Goal: Check status: Check status

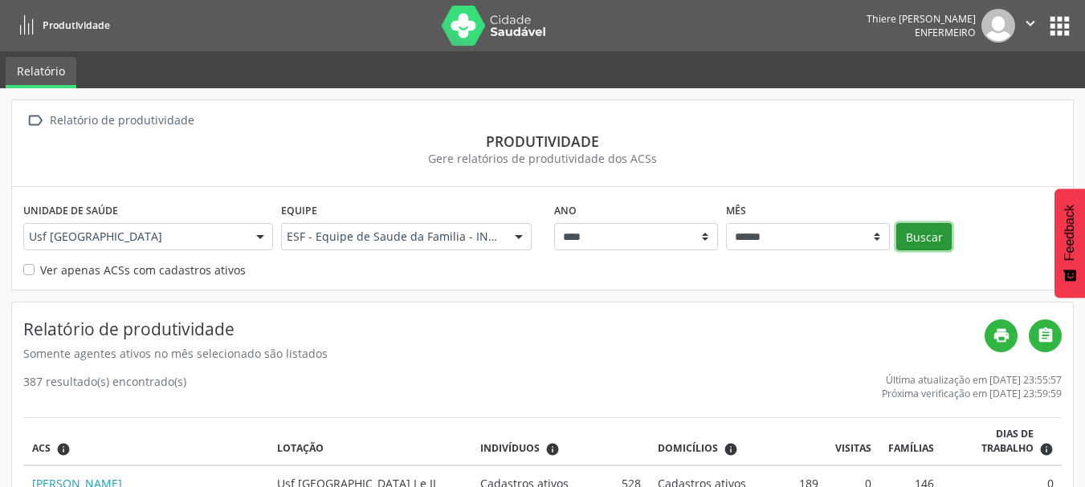
click at [923, 236] on button "Buscar" at bounding box center [923, 236] width 55 height 27
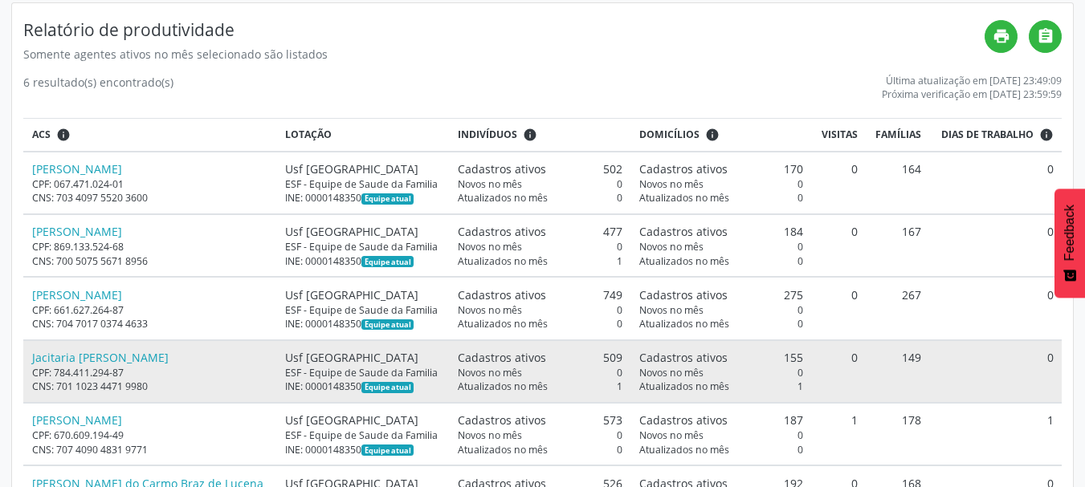
scroll to position [321, 0]
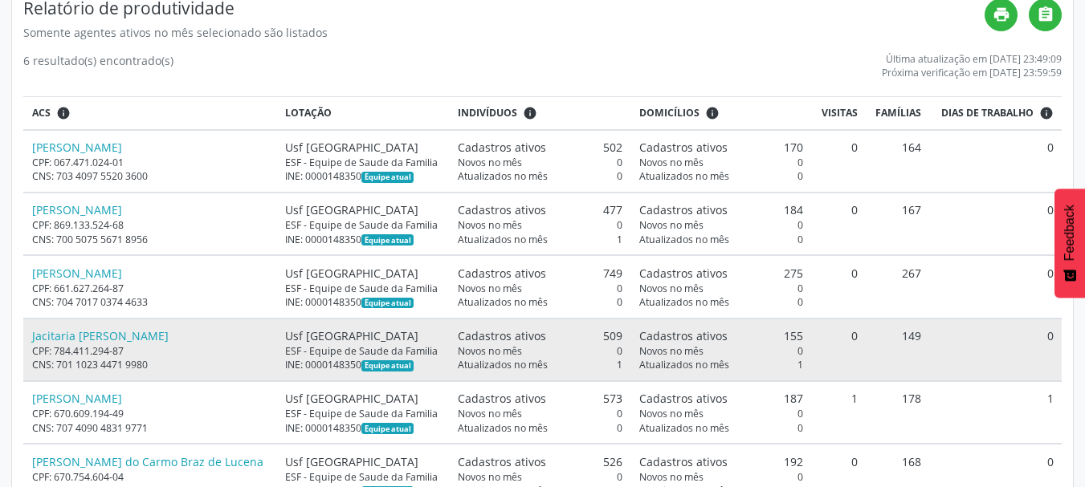
click at [689, 365] on span "Atualizados no mês" at bounding box center [684, 365] width 90 height 14
click at [339, 349] on div "ESF - Equipe de Saude da Familia" at bounding box center [363, 352] width 156 height 14
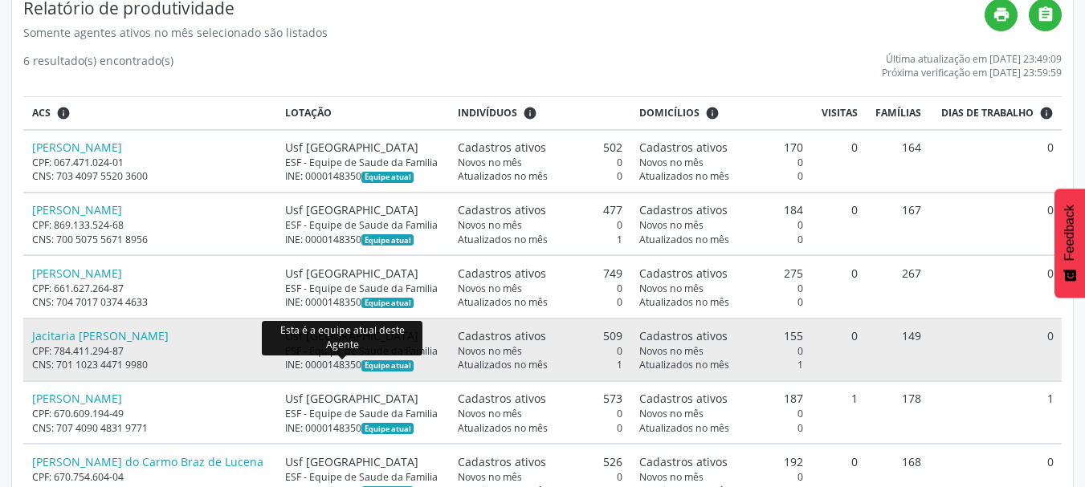
click at [361, 365] on span "Equipe atual" at bounding box center [387, 366] width 52 height 11
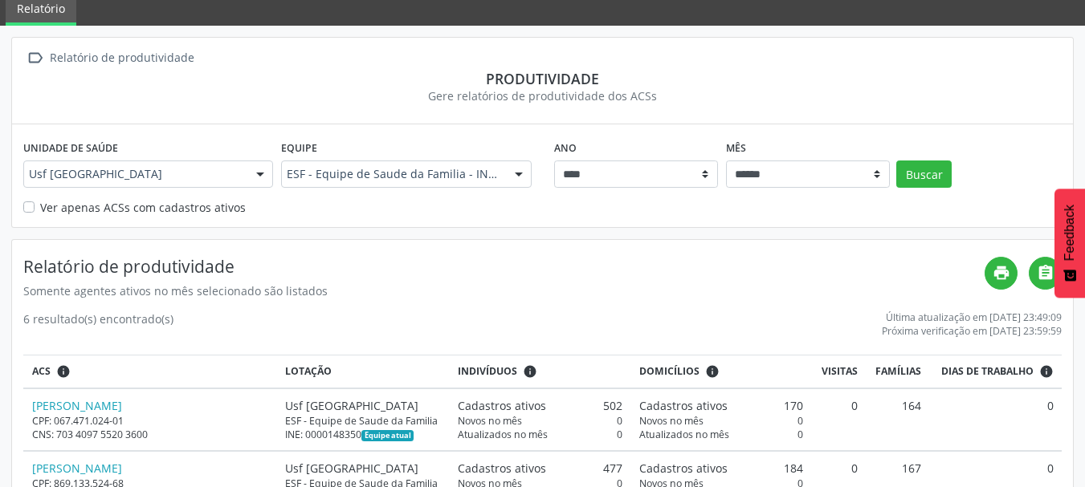
scroll to position [0, 0]
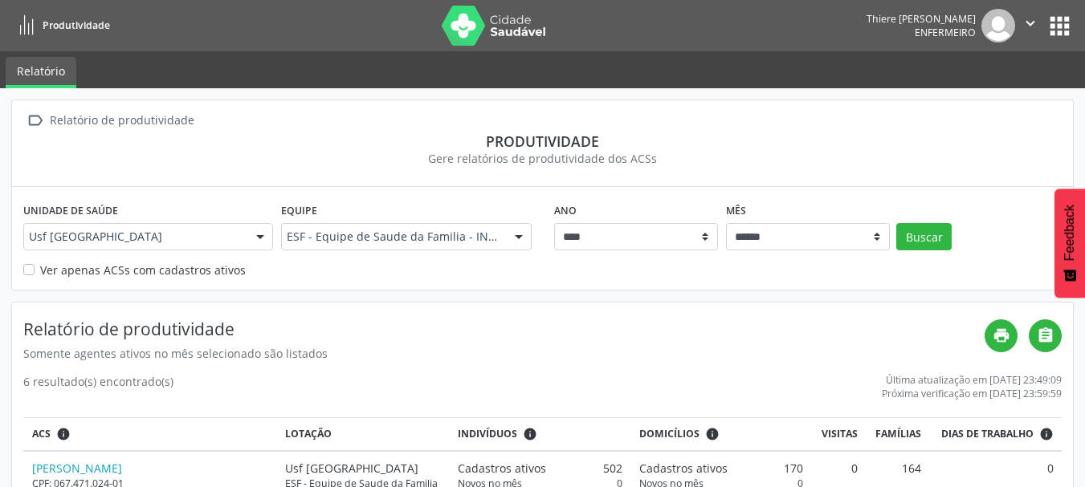
click at [159, 122] on div "Relatório de produtividade" at bounding box center [122, 120] width 150 height 23
click at [30, 118] on icon "" at bounding box center [34, 120] width 23 height 23
click at [79, 23] on span "Produtividade" at bounding box center [76, 25] width 67 height 14
click at [1068, 31] on button "apps" at bounding box center [1060, 26] width 28 height 28
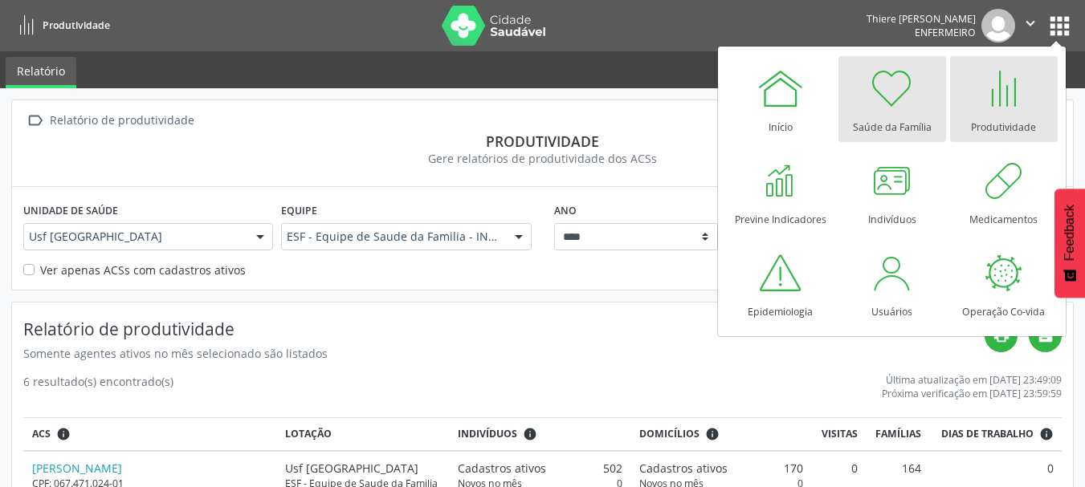
click at [898, 100] on div at bounding box center [892, 88] width 48 height 48
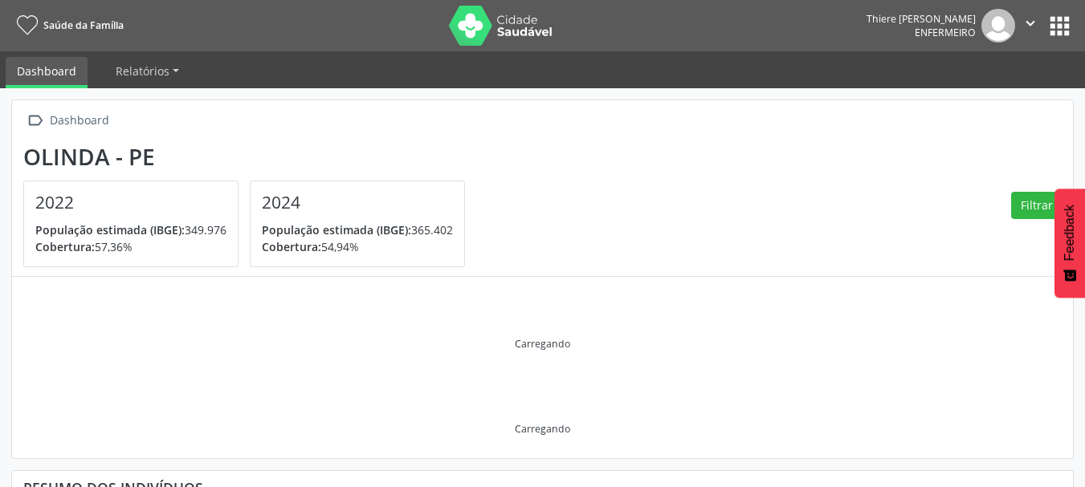
click at [1074, 46] on nav "Saúde da Família Thiere [PERSON_NAME] Enfermeiro  Configurações Sair apps" at bounding box center [542, 25] width 1085 height 51
drag, startPoint x: 1070, startPoint y: 32, endPoint x: 1065, endPoint y: 25, distance: 8.7
click at [1068, 31] on button "apps" at bounding box center [1060, 26] width 28 height 28
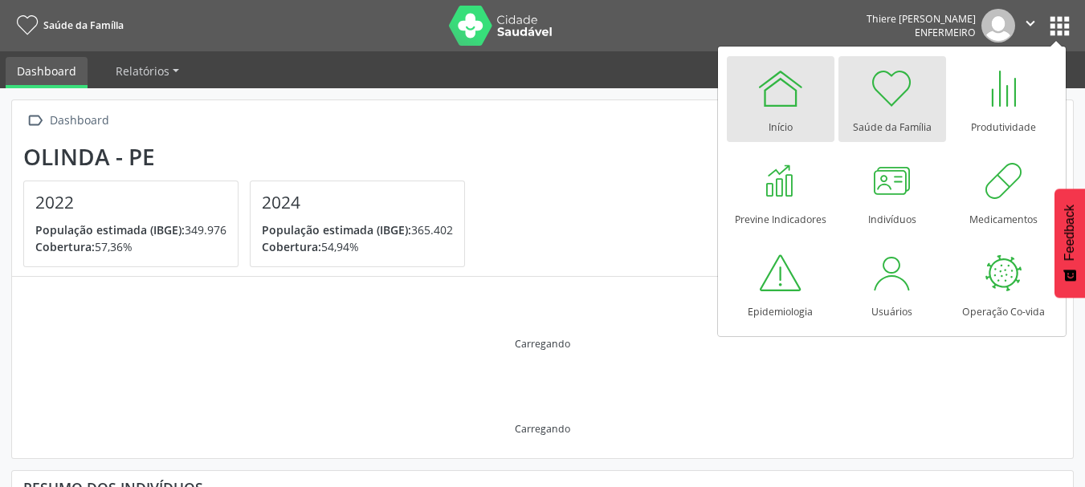
click at [801, 98] on div at bounding box center [781, 88] width 48 height 48
